Goal: Check status: Check status

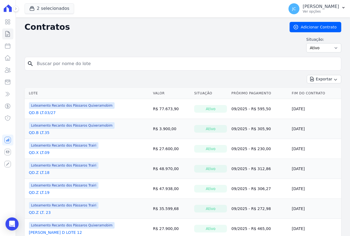
drag, startPoint x: 0, startPoint y: 0, endPoint x: 85, endPoint y: 65, distance: 106.9
click at [85, 65] on input "search" at bounding box center [186, 63] width 305 height 11
type input "11"
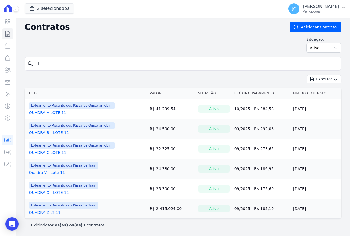
click at [85, 65] on input "11" at bounding box center [186, 63] width 305 height 11
click at [52, 151] on link "QUADRA C LOTE 11" at bounding box center [47, 152] width 37 height 5
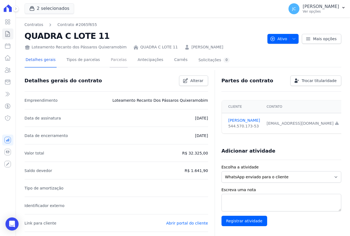
click at [110, 63] on link "Parcelas" at bounding box center [119, 60] width 18 height 15
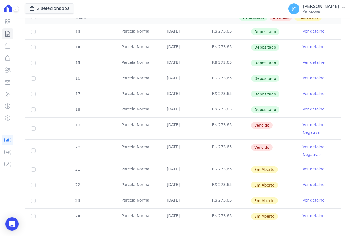
scroll to position [121, 0]
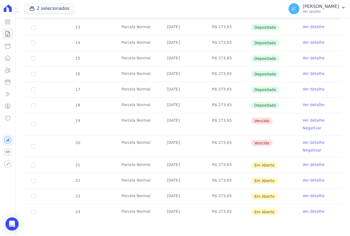
click at [311, 119] on link "Ver detalhe" at bounding box center [314, 120] width 22 height 5
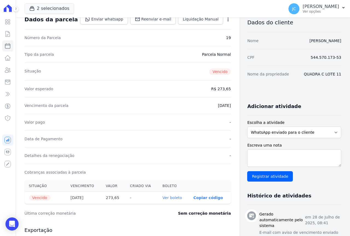
scroll to position [55, 0]
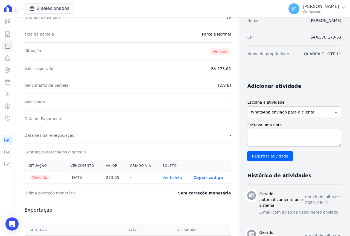
click at [169, 175] on link "Ver boleto" at bounding box center [172, 177] width 19 height 4
